Goal: Transaction & Acquisition: Purchase product/service

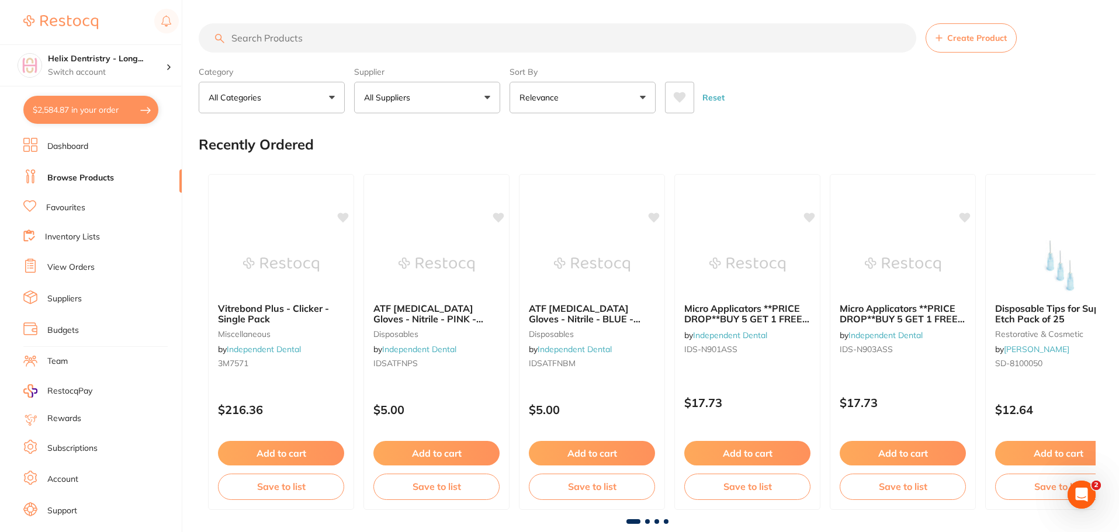
click at [294, 29] on input "search" at bounding box center [557, 37] width 717 height 29
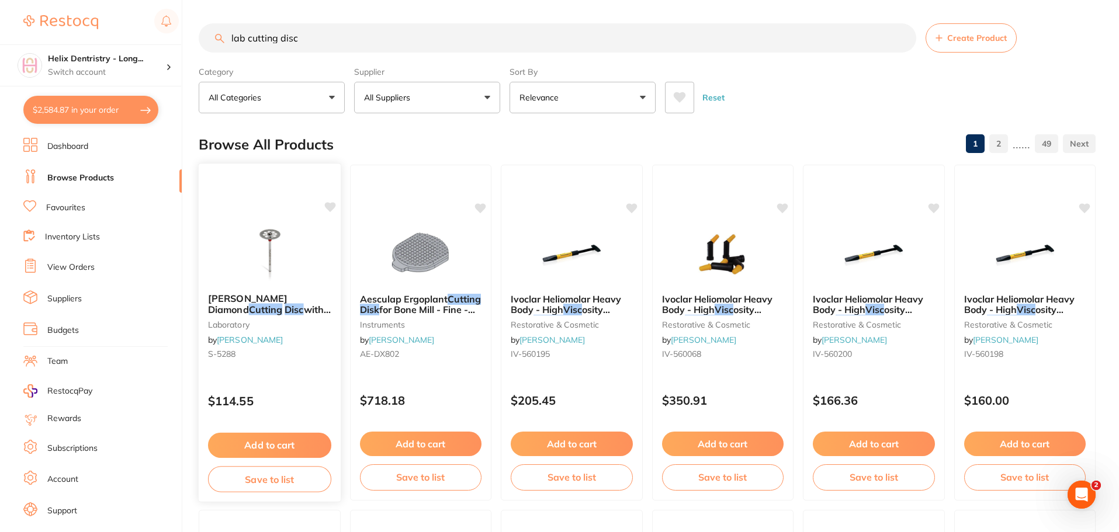
type input "lab cutting disc"
click at [242, 242] on img at bounding box center [269, 254] width 77 height 59
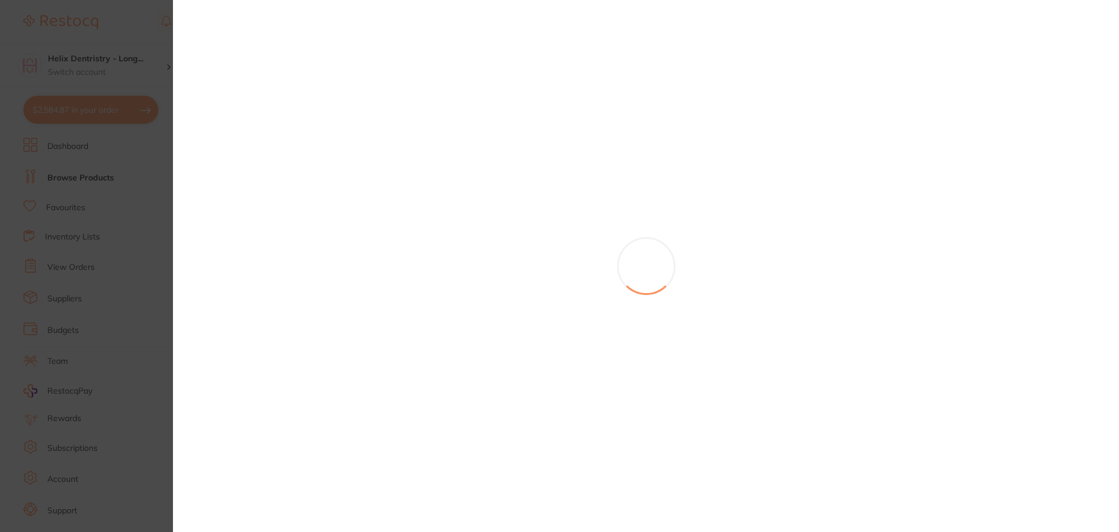
click at [244, 240] on section at bounding box center [559, 266] width 1119 height 532
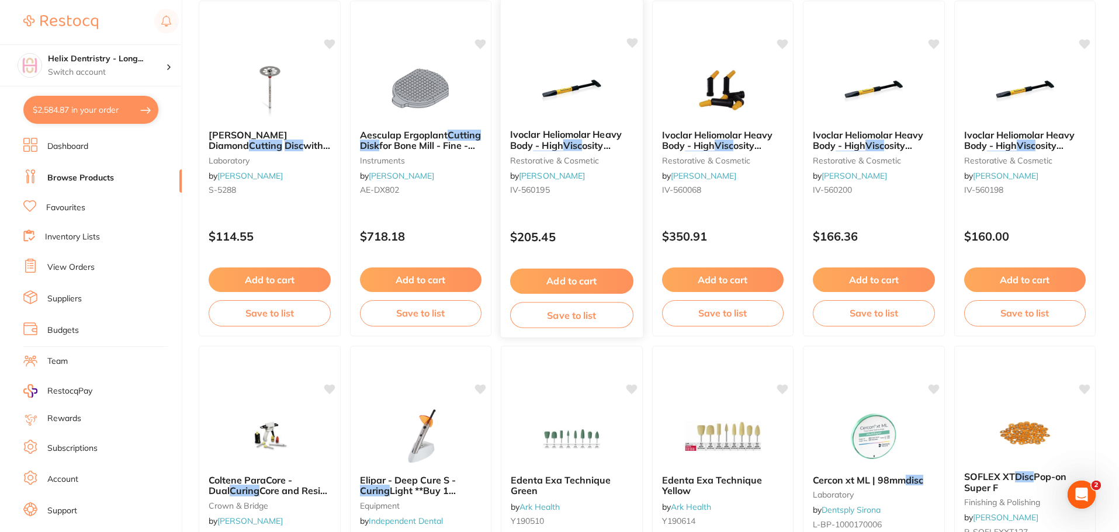
scroll to position [58, 0]
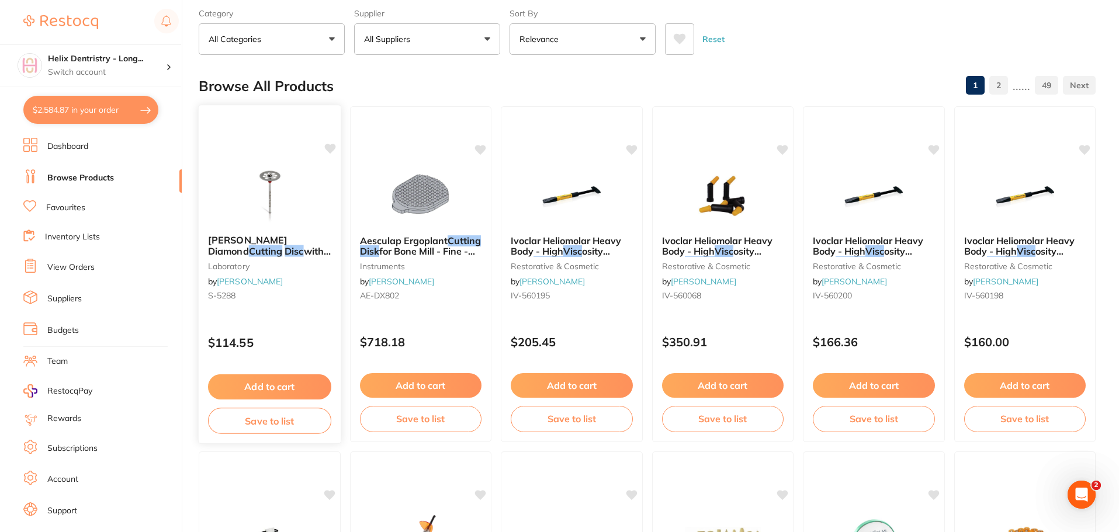
click at [281, 180] on img at bounding box center [269, 195] width 77 height 59
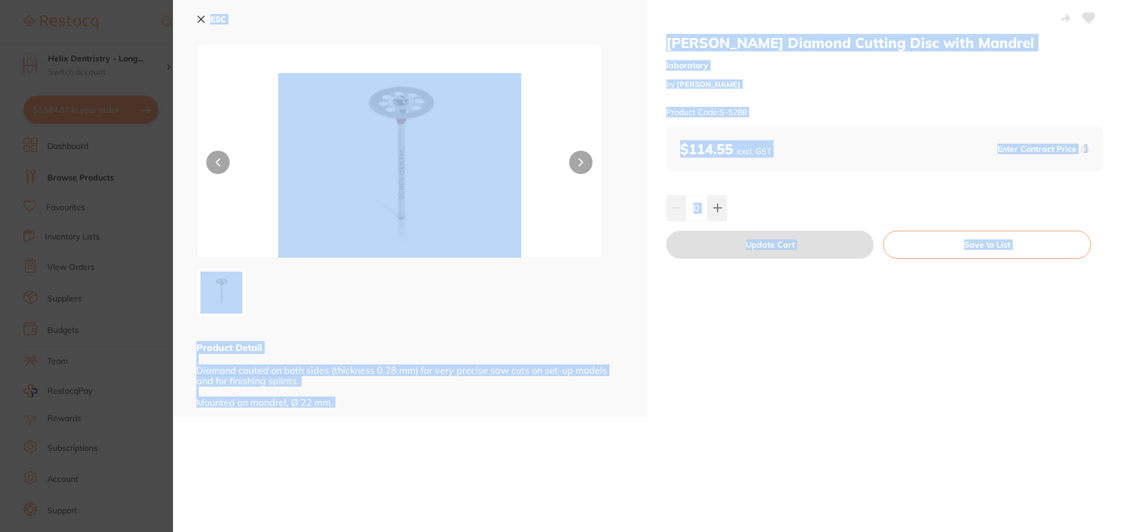
click at [599, 315] on div at bounding box center [410, 293] width 428 height 50
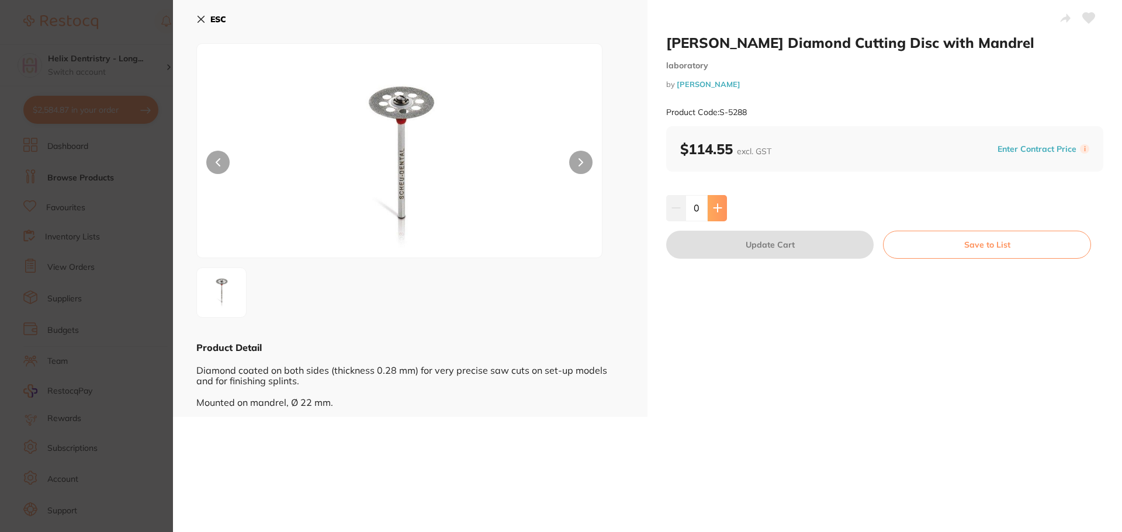
click at [719, 209] on icon at bounding box center [717, 208] width 8 height 8
type input "1"
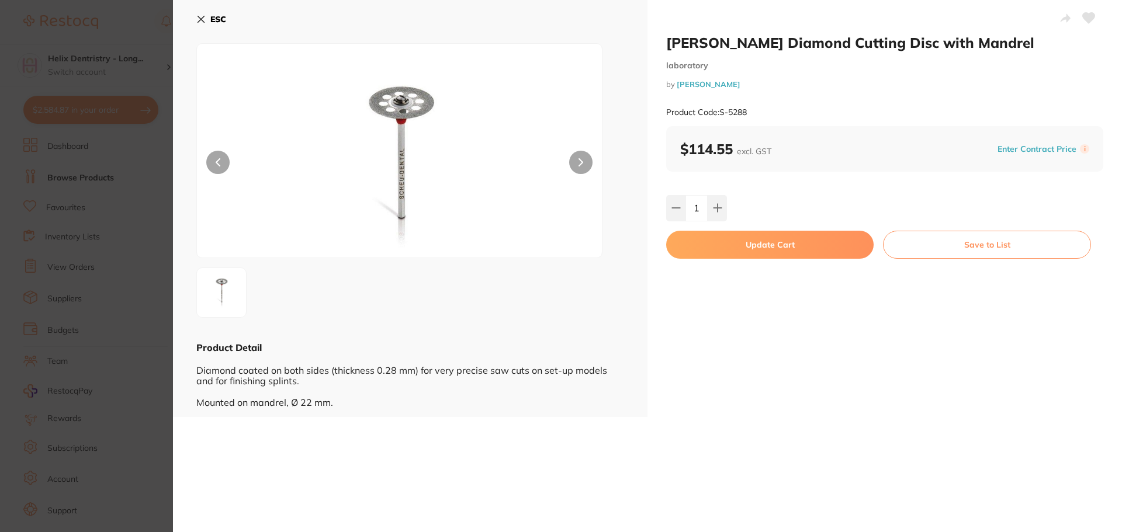
click at [769, 248] on button "Update Cart" at bounding box center [769, 245] width 207 height 28
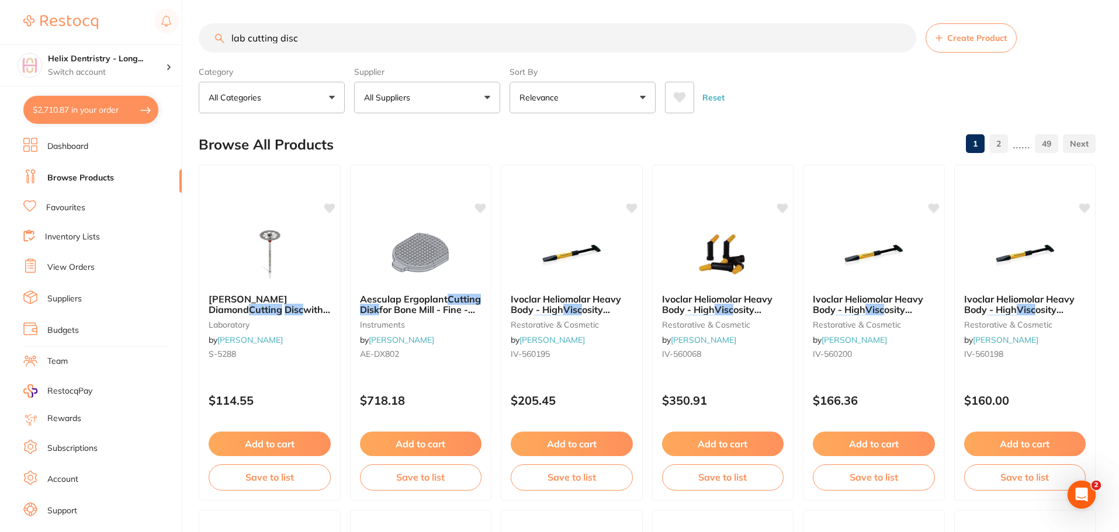
drag, startPoint x: 318, startPoint y: 33, endPoint x: 248, endPoint y: 41, distance: 70.5
click at [248, 41] on input "lab cutting disc" at bounding box center [557, 37] width 717 height 29
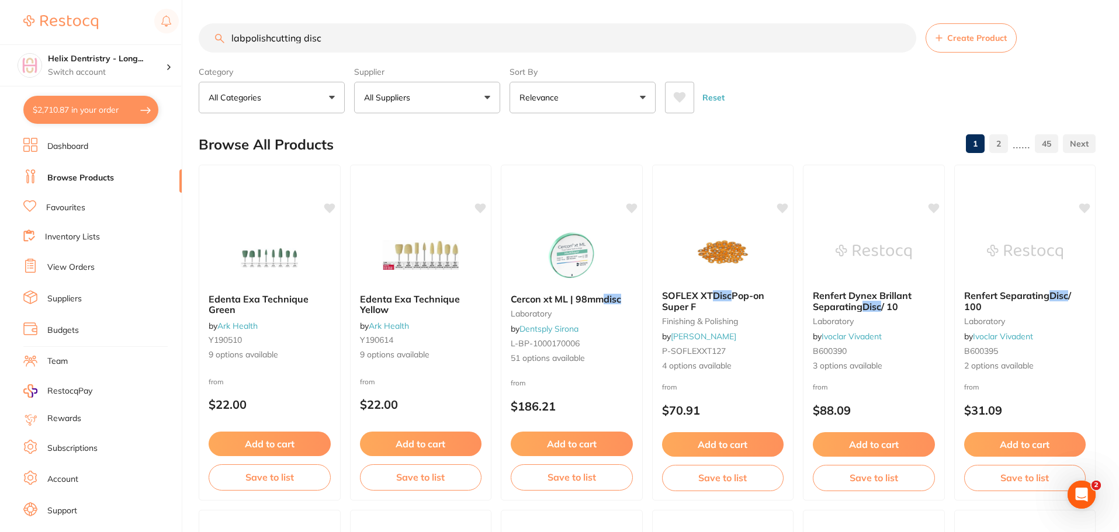
drag, startPoint x: 331, startPoint y: 38, endPoint x: 268, endPoint y: 43, distance: 63.3
click at [268, 43] on input "labpolishcutting disc" at bounding box center [557, 37] width 717 height 29
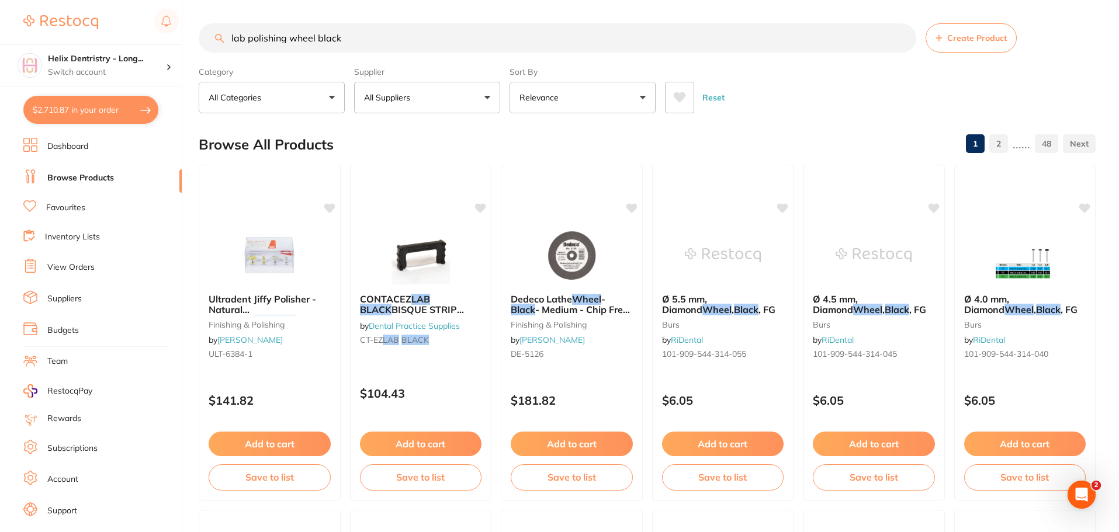
drag, startPoint x: 358, startPoint y: 44, endPoint x: 317, endPoint y: 31, distance: 43.4
click at [327, 33] on input "lab polishing wheel black" at bounding box center [557, 37] width 717 height 29
drag, startPoint x: 315, startPoint y: 30, endPoint x: 347, endPoint y: 35, distance: 32.5
click at [347, 35] on input "lab polishing wheel black" at bounding box center [557, 37] width 717 height 29
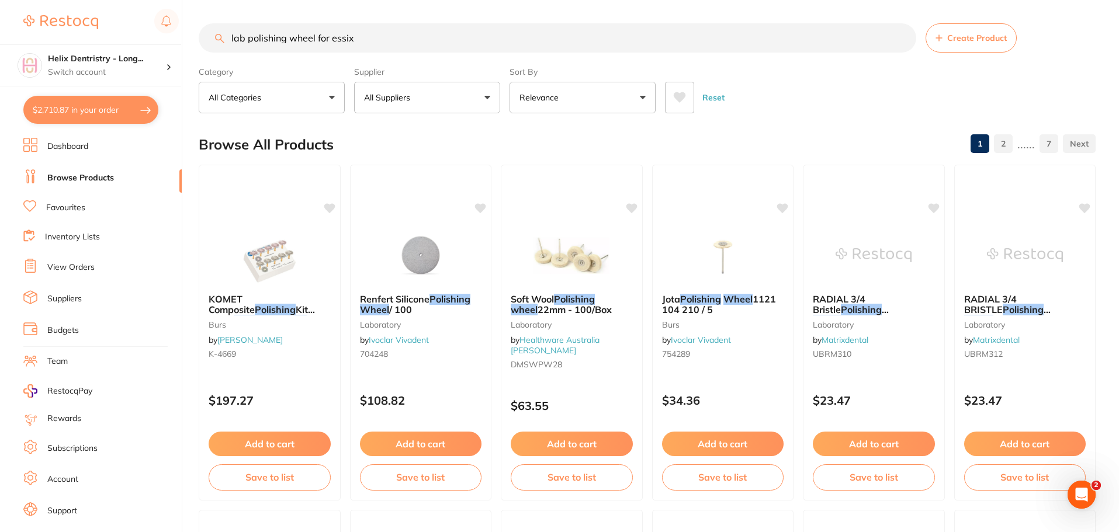
type input "lab polishing wheel for essix"
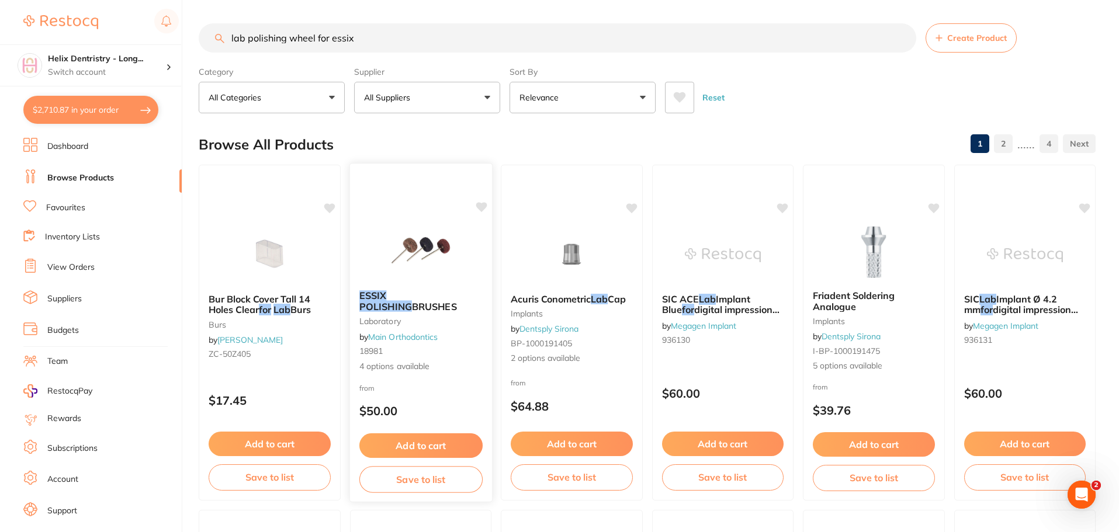
click at [426, 442] on button "Add to cart" at bounding box center [420, 445] width 123 height 25
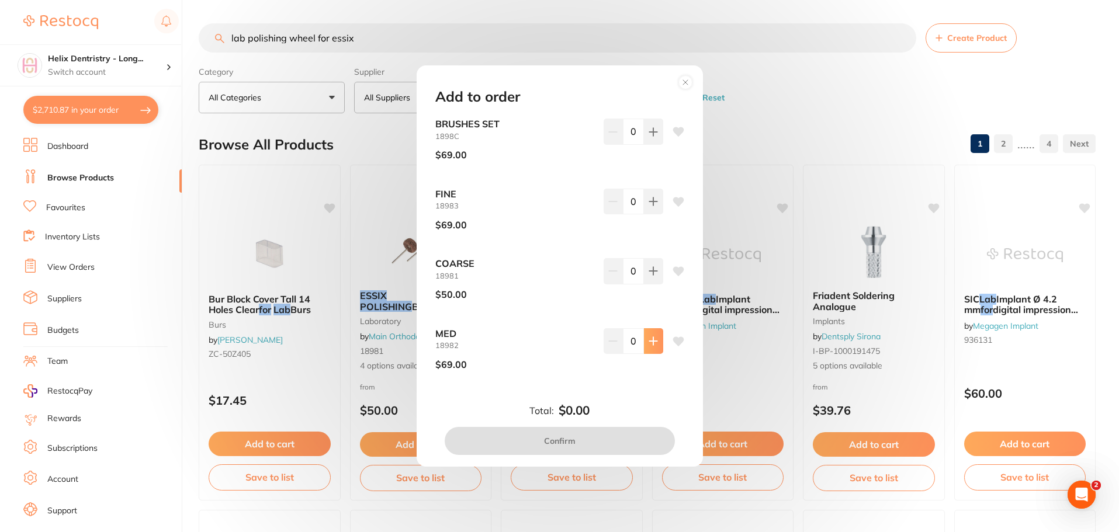
click at [652, 344] on icon at bounding box center [652, 340] width 9 height 9
type input "1"
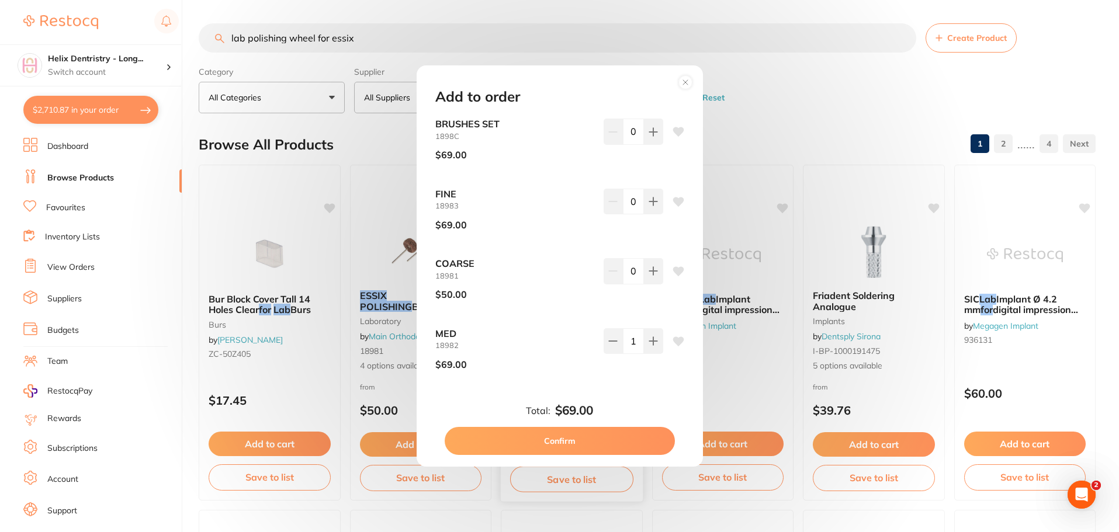
click at [587, 447] on button "Confirm" at bounding box center [560, 441] width 230 height 28
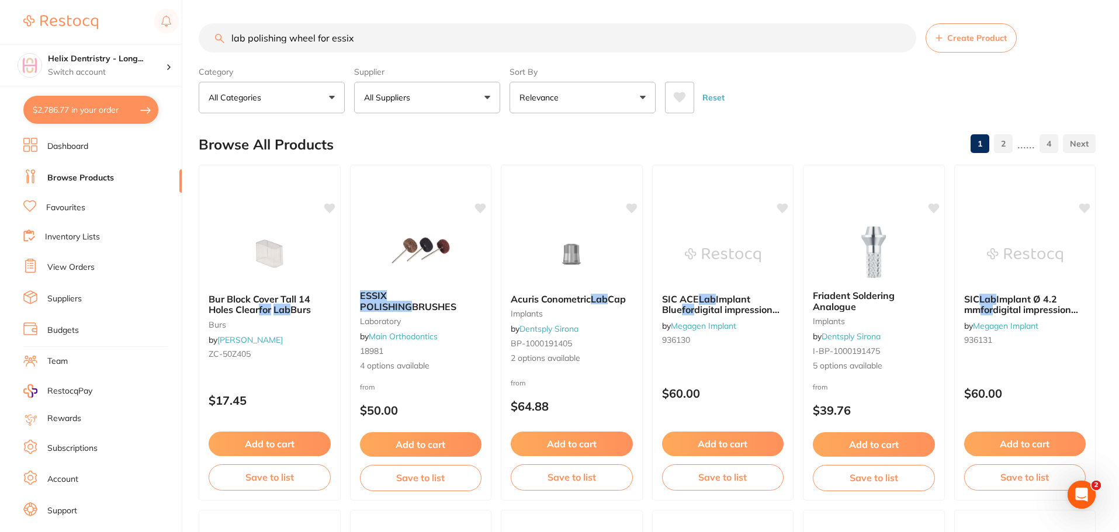
drag, startPoint x: 369, startPoint y: 41, endPoint x: 218, endPoint y: 26, distance: 152.1
click at [218, 26] on input "lab polishing wheel for essix" at bounding box center [557, 37] width 717 height 29
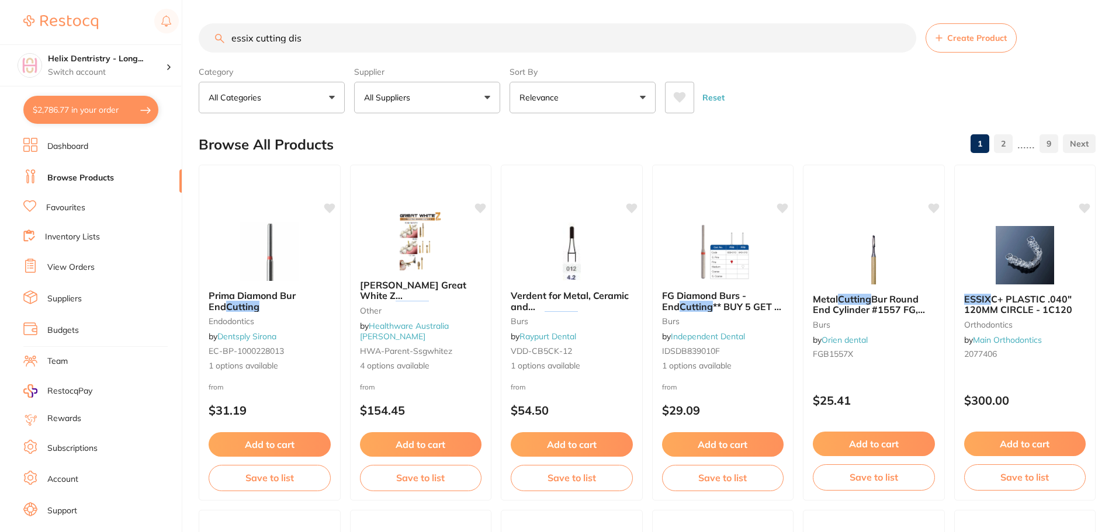
type input "essix cutting disc"
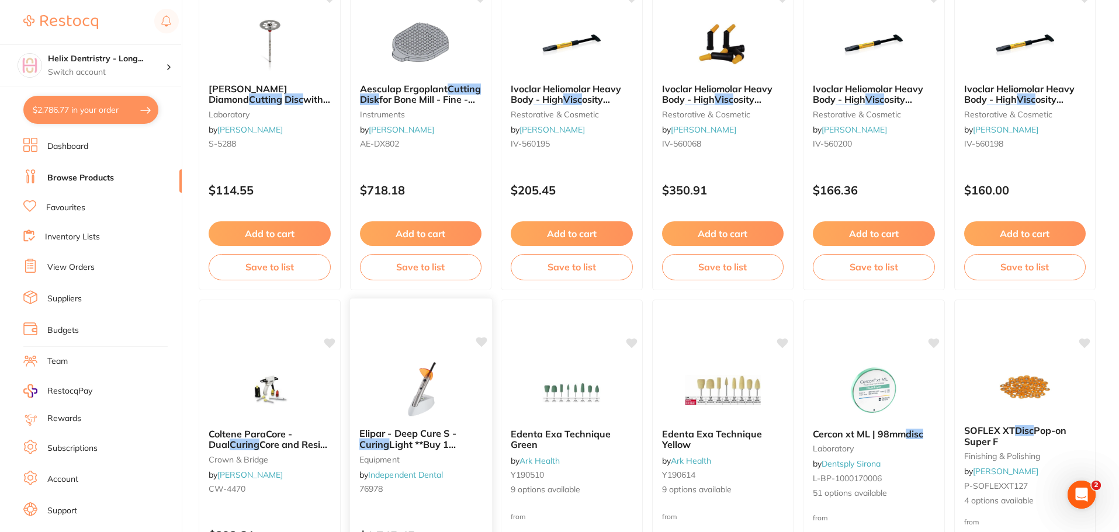
scroll to position [234, 0]
